Goal: Transaction & Acquisition: Purchase product/service

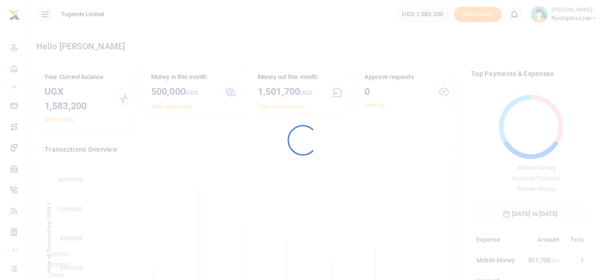
scroll to position [8, 8]
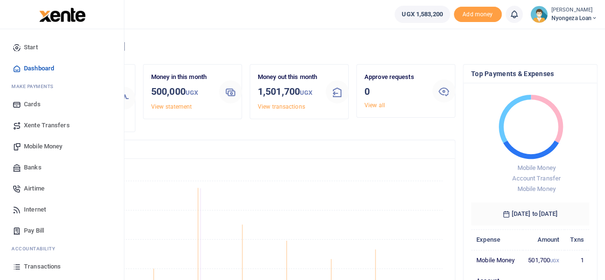
click at [43, 146] on span "Mobile Money" at bounding box center [43, 147] width 38 height 10
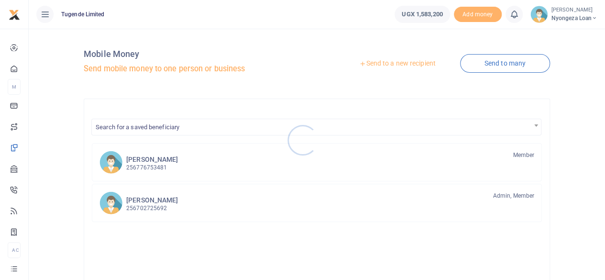
click at [396, 62] on div at bounding box center [302, 140] width 605 height 280
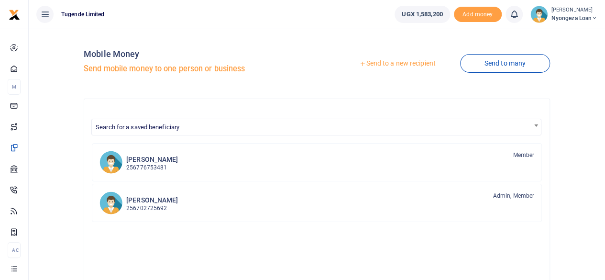
click at [396, 62] on link "Send to a new recipient" at bounding box center [397, 63] width 125 height 17
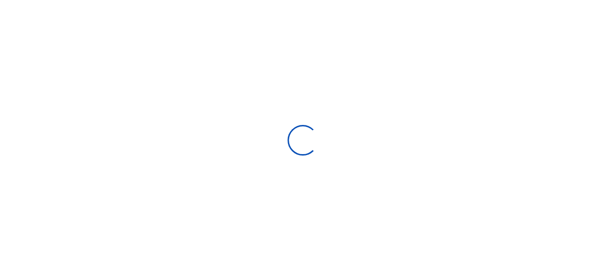
select select
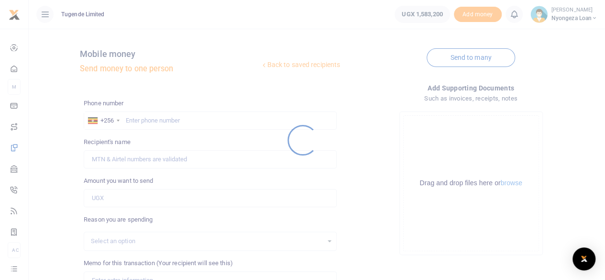
click at [193, 121] on div at bounding box center [302, 140] width 605 height 280
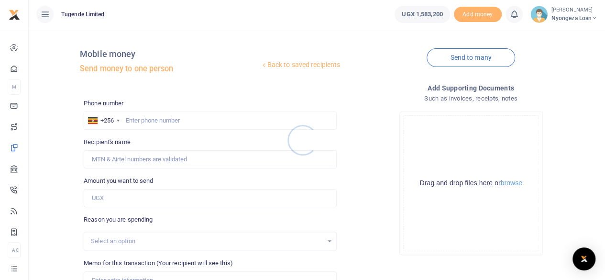
click at [193, 121] on div at bounding box center [302, 140] width 605 height 280
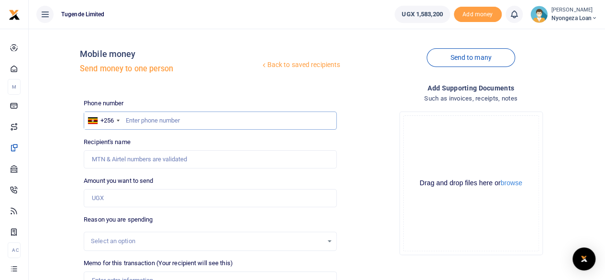
click at [193, 121] on input "text" at bounding box center [210, 120] width 253 height 18
paste input "777865106"
type input "777865106"
type input "Henry Luyinda"
type input "777865106"
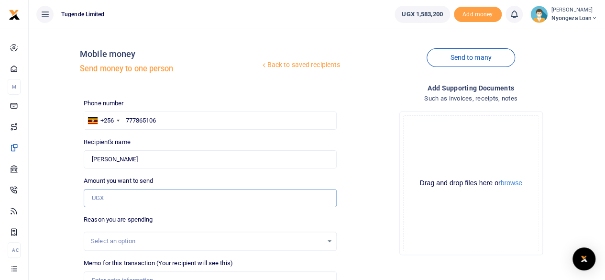
click at [119, 198] on input "Amount you want to send" at bounding box center [210, 198] width 253 height 18
paste input "500,000"
type input "500,000"
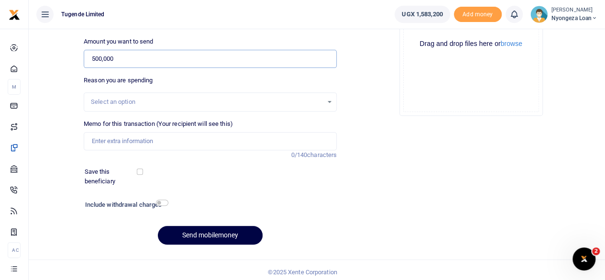
scroll to position [142, 0]
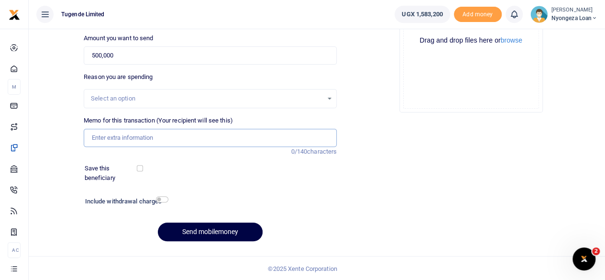
click at [176, 144] on input "Memo for this transaction (Your recipient will see this)" at bounding box center [210, 138] width 253 height 18
paste input "Luyinda Henry - Nyongeza Product"
click at [134, 136] on input "Luyinda Henry - Nyongeza Product" at bounding box center [210, 138] width 253 height 18
type input "Luyinda Henry Nyongeza Product"
click at [214, 231] on button "Send mobilemoney" at bounding box center [210, 231] width 105 height 19
